Goal: Transaction & Acquisition: Obtain resource

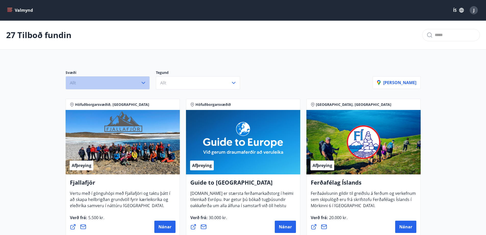
click at [142, 83] on icon "button" at bounding box center [143, 83] width 6 height 6
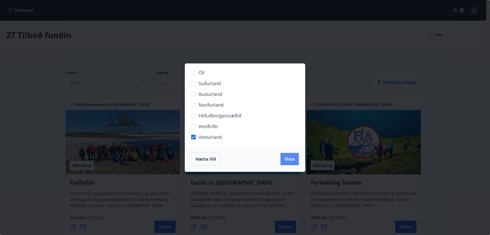
click at [292, 158] on span "Vista" at bounding box center [290, 159] width 10 height 6
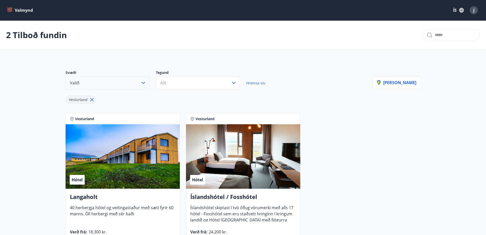
click at [144, 84] on icon "button" at bounding box center [143, 83] width 6 height 6
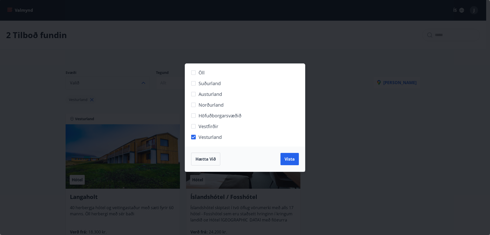
click at [144, 84] on div "Öll Suðurland [GEOGRAPHIC_DATA] Norðurland Höfuðborgarsvæðið [GEOGRAPHIC_DATA] …" at bounding box center [245, 117] width 490 height 235
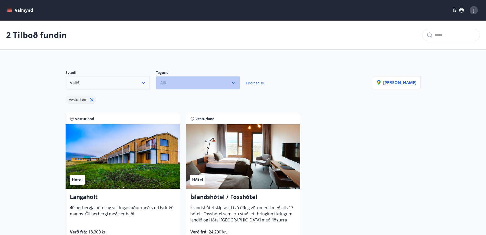
click at [235, 82] on icon "button" at bounding box center [234, 83] width 6 height 6
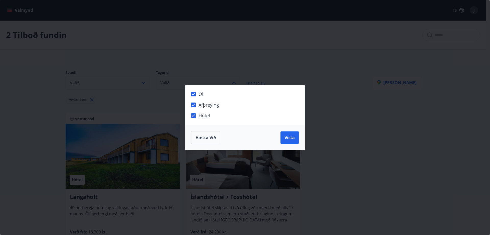
click at [352, 88] on div "Öll Afþreying Hótel Hætta við Vista" at bounding box center [245, 117] width 490 height 235
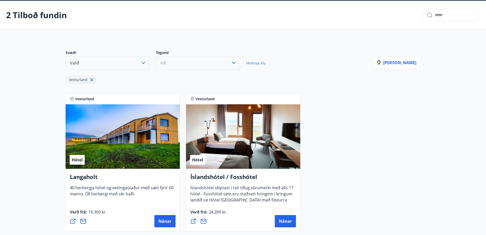
scroll to position [83, 0]
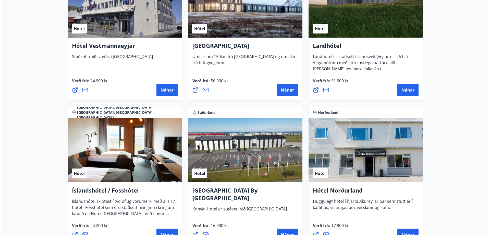
scroll to position [1224, 0]
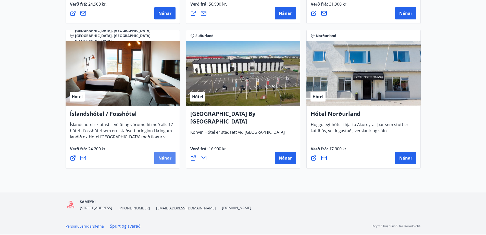
click at [157, 160] on button "Nánar" at bounding box center [164, 158] width 21 height 12
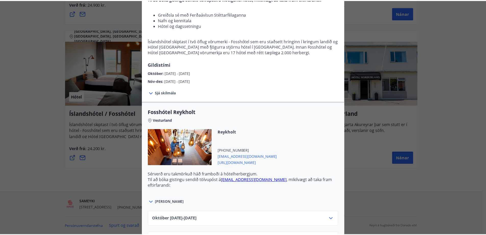
scroll to position [0, 0]
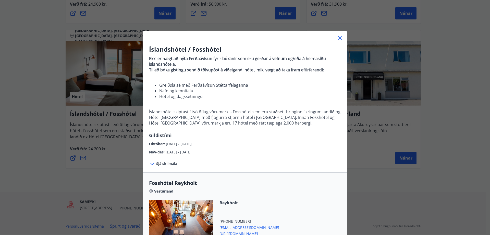
click at [338, 38] on icon at bounding box center [340, 38] width 4 height 4
